Goal: Browse casually

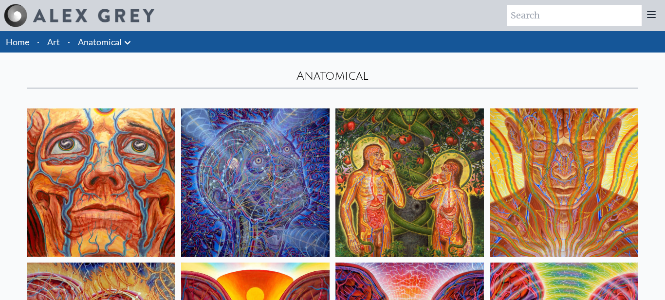
click at [116, 42] on link "Anatomical" at bounding box center [100, 42] width 44 height 14
click at [122, 41] on icon at bounding box center [128, 43] width 12 height 12
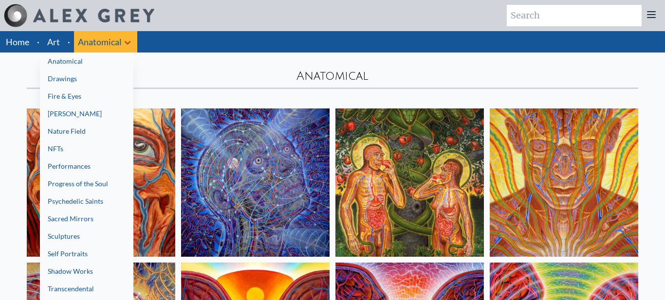
click at [117, 103] on link "Fire & Eyes" at bounding box center [86, 97] width 93 height 18
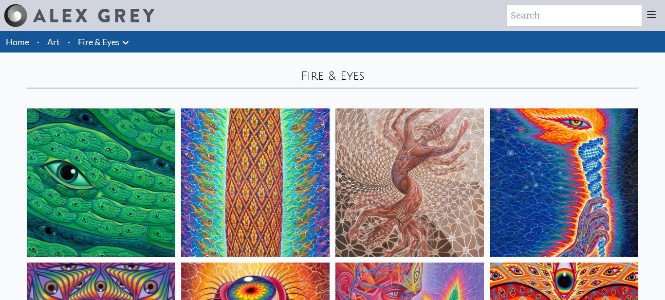
click at [125, 35] on button at bounding box center [126, 42] width 12 height 14
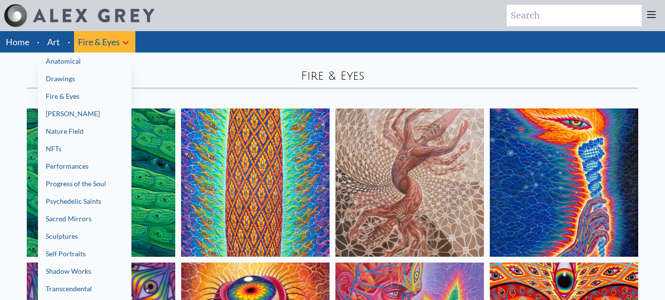
click at [102, 294] on link "Transcendental" at bounding box center [84, 289] width 93 height 18
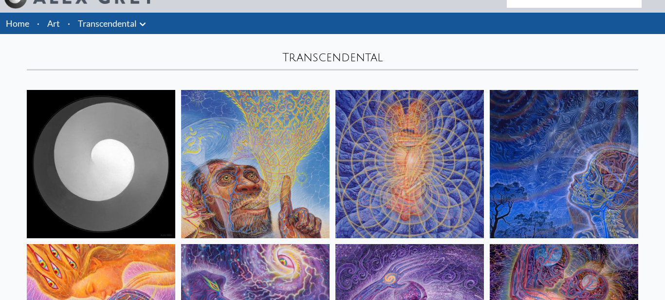
scroll to position [19, 0]
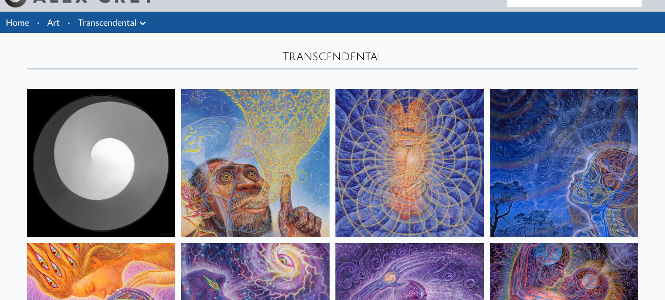
click at [508, 170] on img at bounding box center [564, 163] width 148 height 148
click at [139, 18] on icon at bounding box center [143, 24] width 12 height 12
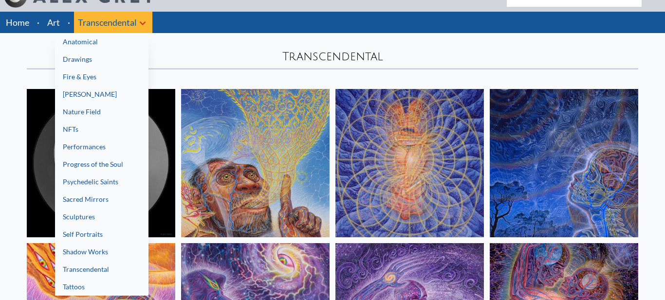
click at [94, 247] on link "Shadow Works" at bounding box center [101, 252] width 93 height 18
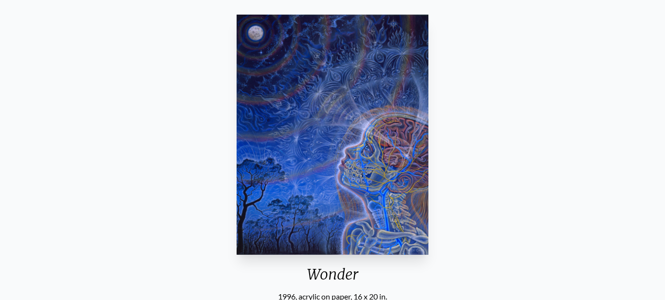
scroll to position [92, 0]
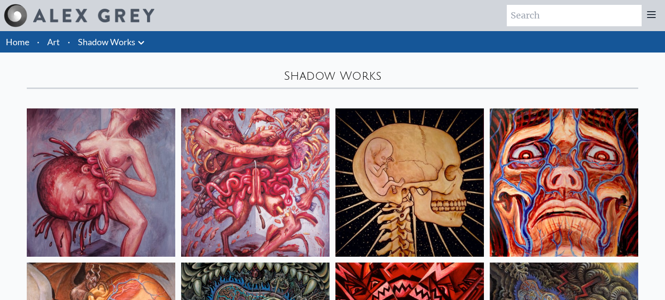
click at [114, 44] on link "Shadow Works" at bounding box center [106, 42] width 57 height 14
click at [140, 43] on icon at bounding box center [141, 42] width 6 height 3
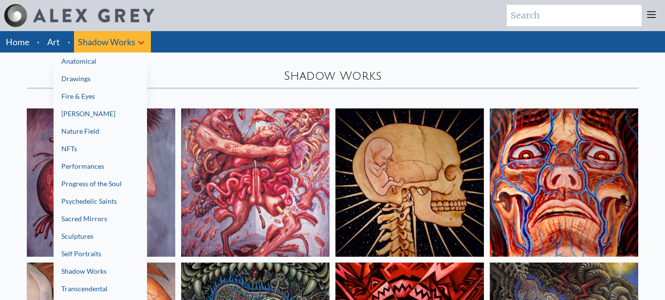
click at [68, 259] on link "Self Portraits" at bounding box center [100, 254] width 93 height 18
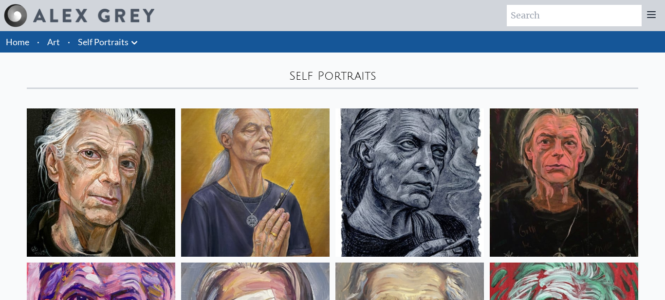
click at [139, 43] on icon at bounding box center [135, 43] width 12 height 12
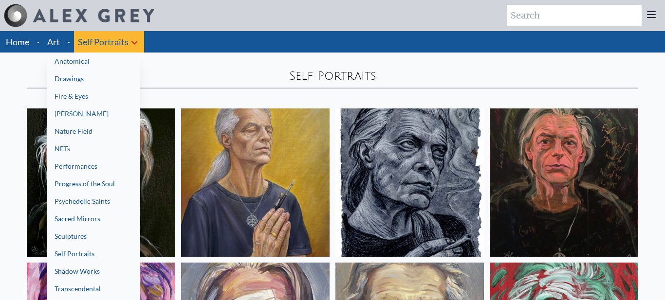
click at [124, 237] on link "Sculptures" at bounding box center [93, 237] width 93 height 18
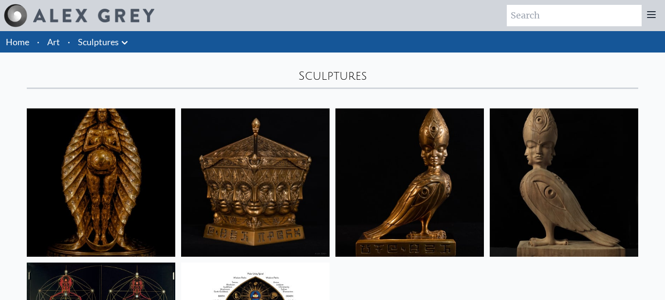
click at [125, 42] on icon at bounding box center [125, 43] width 12 height 12
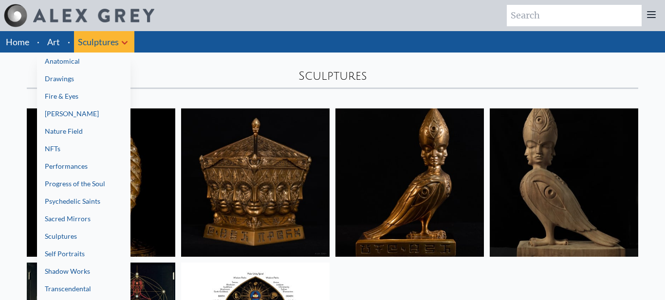
click at [101, 219] on link "Sacred Mirrors" at bounding box center [83, 219] width 93 height 18
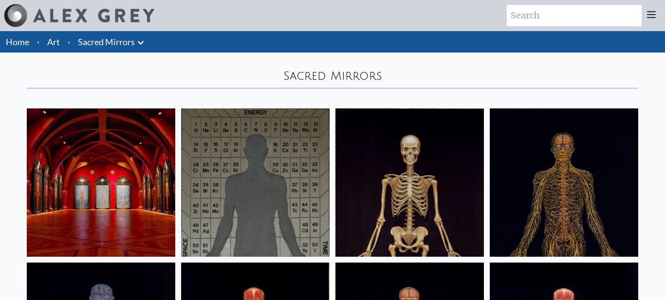
click at [144, 38] on icon at bounding box center [141, 43] width 12 height 12
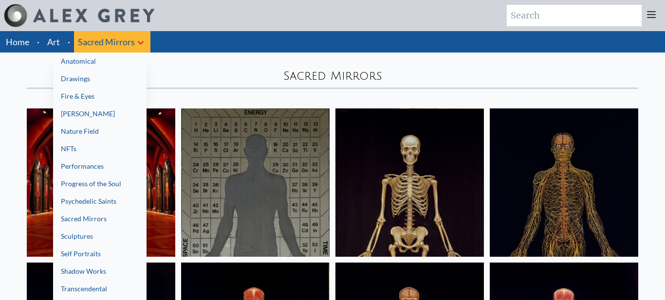
click at [109, 199] on link "Psychedelic Saints" at bounding box center [99, 202] width 93 height 18
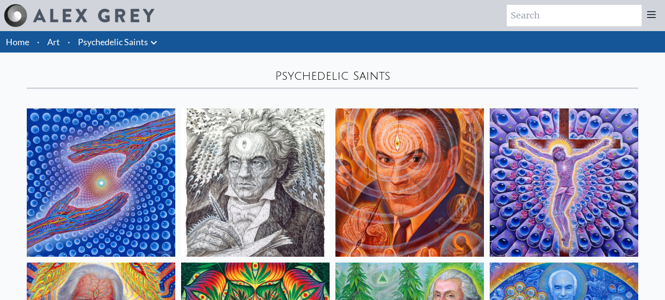
click at [155, 46] on icon at bounding box center [154, 43] width 12 height 12
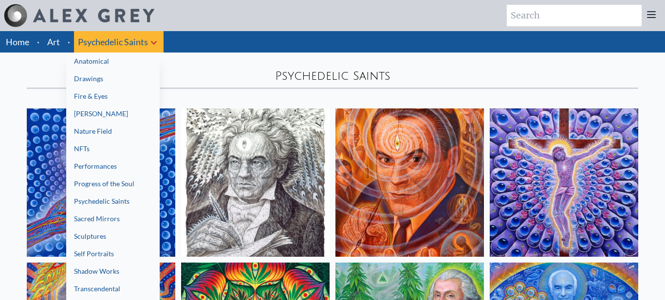
click at [104, 186] on link "Progress of the Soul" at bounding box center [112, 184] width 93 height 18
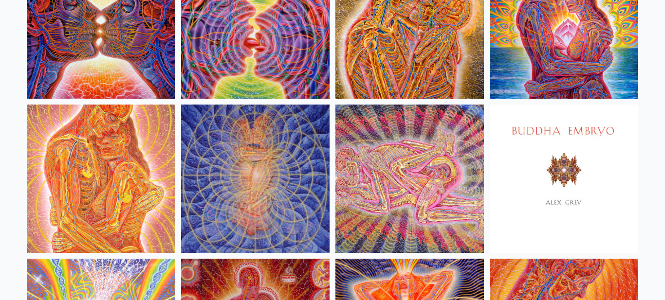
scroll to position [467, 0]
click at [464, 195] on img at bounding box center [409, 178] width 148 height 148
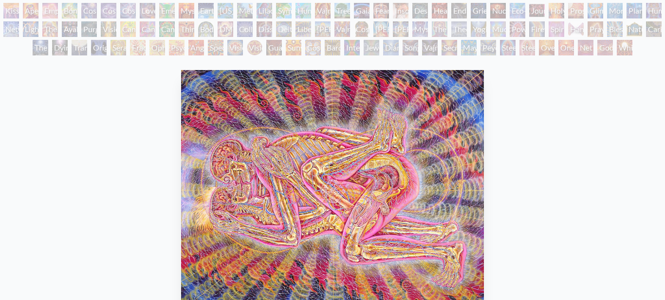
scroll to position [97, 0]
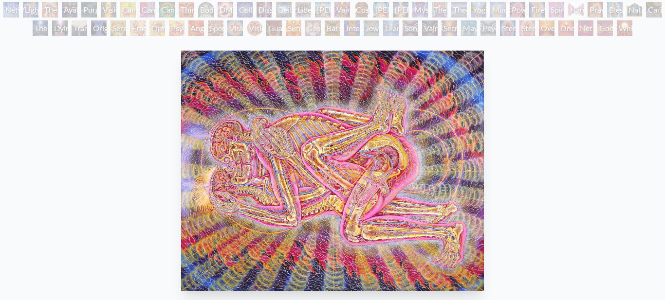
click at [275, 87] on img "15 / 133" at bounding box center [332, 171] width 302 height 241
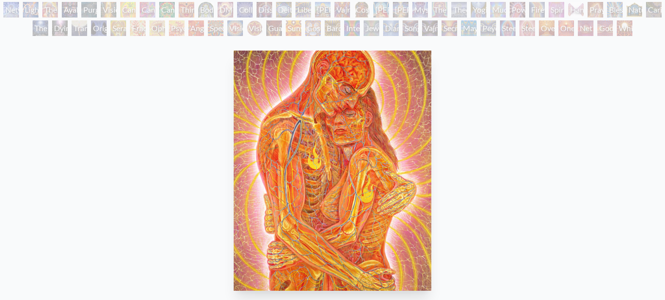
click at [324, 145] on img "13 / 133" at bounding box center [333, 171] width 198 height 241
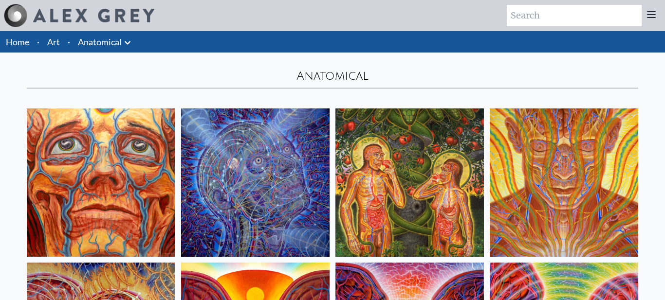
click at [131, 43] on icon at bounding box center [128, 43] width 12 height 12
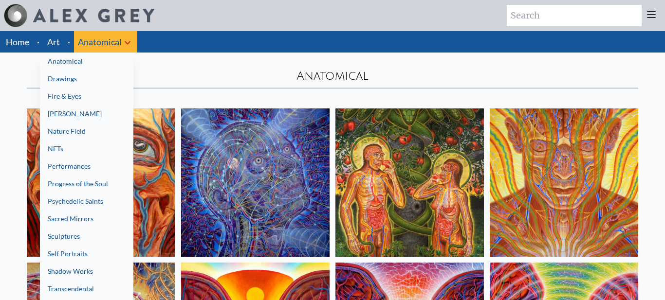
click at [85, 82] on link "Drawings" at bounding box center [86, 79] width 93 height 18
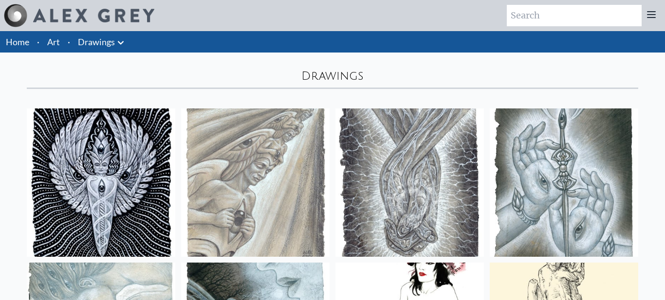
click at [120, 41] on icon at bounding box center [121, 43] width 12 height 12
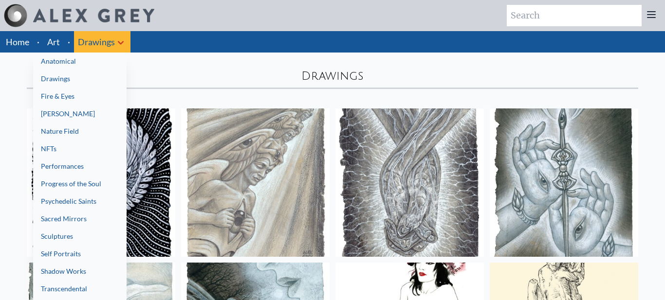
click at [78, 115] on link "[PERSON_NAME]" at bounding box center [79, 114] width 93 height 18
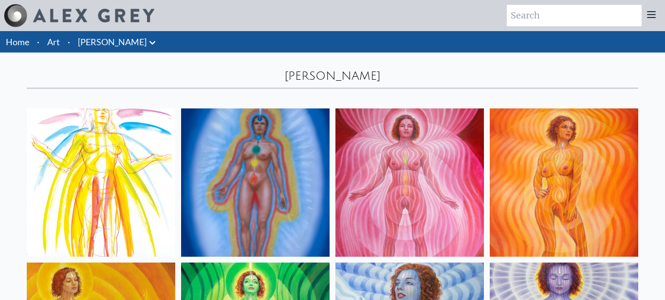
click at [147, 48] on icon at bounding box center [153, 43] width 12 height 12
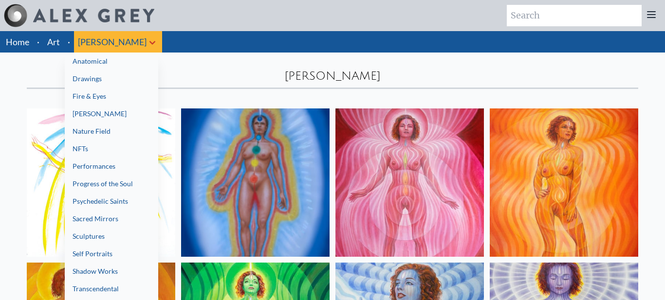
click at [81, 133] on link "Nature Field" at bounding box center [111, 132] width 93 height 18
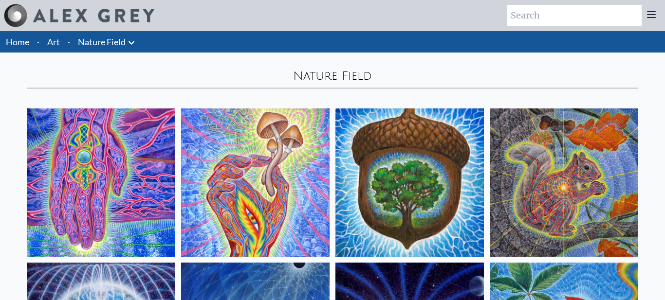
click at [135, 39] on icon at bounding box center [132, 43] width 12 height 12
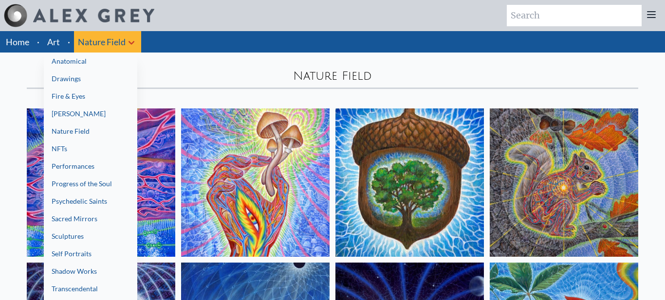
click at [102, 141] on link "NFTs" at bounding box center [90, 149] width 93 height 18
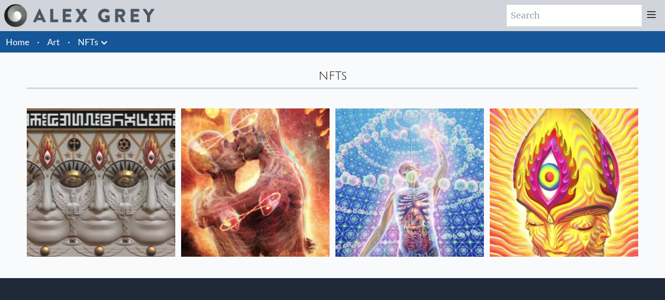
click at [108, 45] on icon at bounding box center [104, 43] width 12 height 12
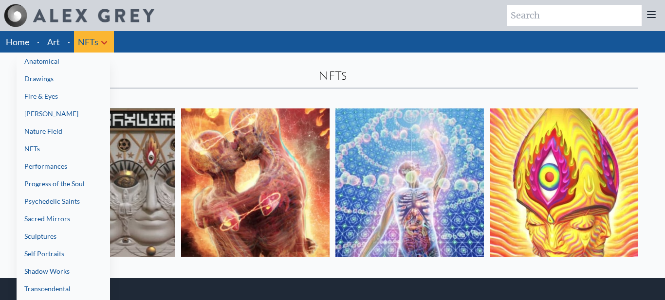
click at [58, 165] on link "Performances" at bounding box center [63, 167] width 93 height 18
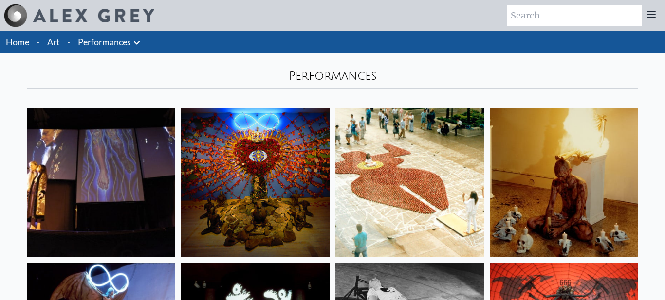
click at [140, 46] on icon at bounding box center [137, 43] width 12 height 12
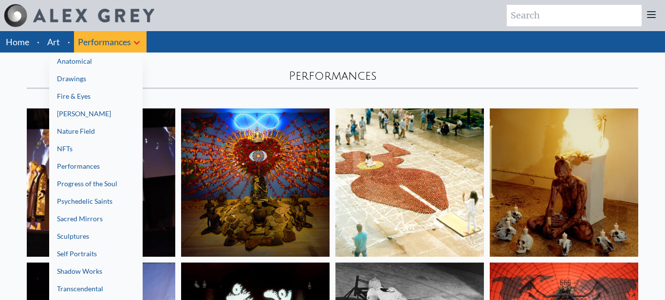
click at [490, 65] on div at bounding box center [332, 150] width 665 height 300
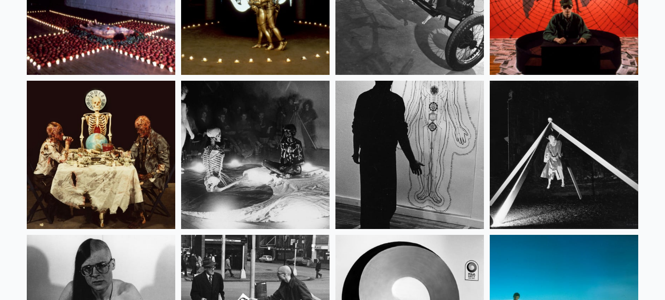
scroll to position [350, 0]
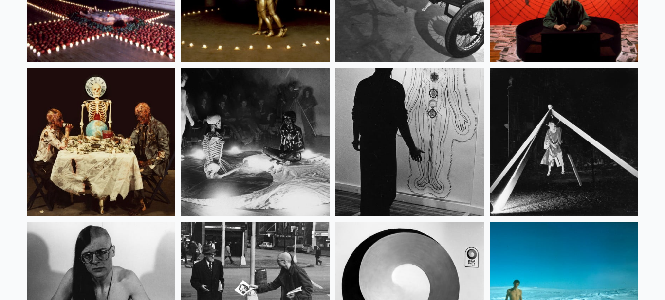
click at [152, 165] on img at bounding box center [101, 142] width 148 height 148
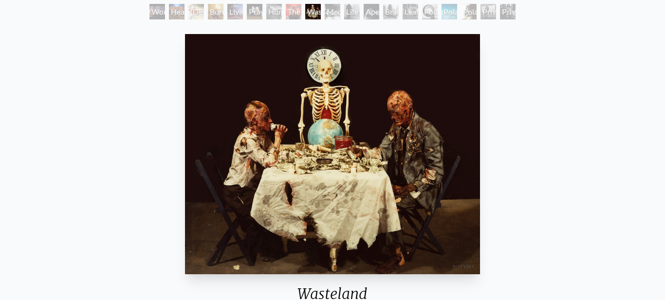
scroll to position [321, 0]
